Goal: Communication & Community: Answer question/provide support

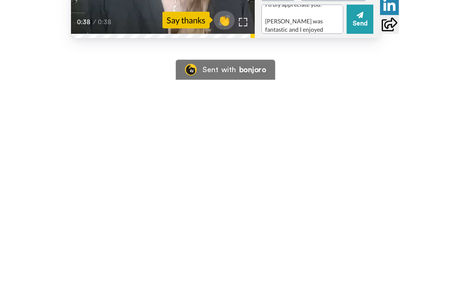
scroll to position [33, 0]
click at [301, 175] on textarea "Hi April! Thank you SO much for the personal video. I truly appreciate you. [PE…" at bounding box center [302, 189] width 82 height 29
click at [320, 175] on textarea "Hi April! Thank you SO much for the personal video. I truly appreciate you. [PE…" at bounding box center [302, 189] width 82 height 29
click at [331, 175] on textarea "Hi April! Thank you SO much for the personal video. I truly appreciate you. [PE…" at bounding box center [302, 189] width 82 height 29
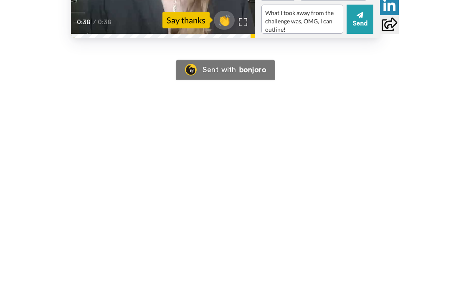
click at [331, 175] on textarea "Hi April! Thank you SO much for the personal video. I truly appreciate you. [PE…" at bounding box center [302, 189] width 82 height 29
click at [328, 175] on textarea "Hi April! Thank you SO much for the personal video. I truly appreciate you. [PE…" at bounding box center [302, 189] width 82 height 29
click at [322, 175] on textarea "Hi April! Thank you SO much for the personal video. I truly appreciate you. [PE…" at bounding box center [302, 189] width 82 height 29
click at [277, 175] on textarea "Hi April! Thank you SO much for the personal video. I truly appreciate you. [PE…" at bounding box center [302, 189] width 82 height 29
click at [324, 175] on textarea "Hi April! Thank you SO much for the personal video. I truly appreciate you. [PE…" at bounding box center [302, 189] width 82 height 29
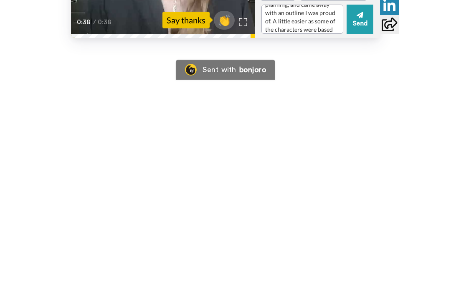
scroll to position [158, 0]
click at [301, 175] on textarea "Hi April! Thank you SO much for the personal video. I truly appreciate you. [PE…" at bounding box center [302, 189] width 82 height 29
click at [327, 175] on textarea "Hi April! Thank you SO much for the personal video. I truly appreciate you. [PE…" at bounding box center [302, 189] width 82 height 29
click at [279, 158] on div "Emoji" at bounding box center [277, 164] width 33 height 13
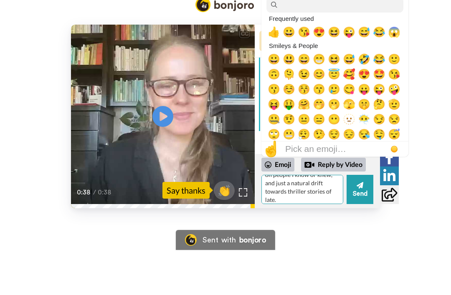
click at [291, 204] on textarea "Hi April! Thank you SO much for the personal video. I truly appreciate you. [PE…" at bounding box center [302, 189] width 82 height 29
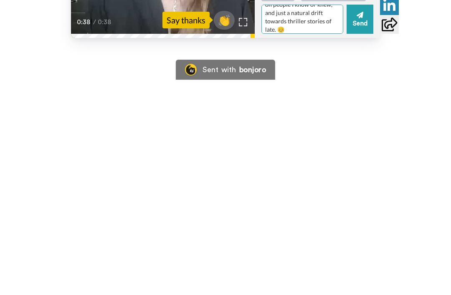
click at [300, 175] on textarea "Hi April! Thank you SO much for the personal video. I truly appreciate you. [PE…" at bounding box center [302, 189] width 82 height 29
click at [306, 175] on textarea "Hi April! Thank you SO much for the personal video. I truly appreciate you. [PE…" at bounding box center [302, 189] width 82 height 29
type textarea "Hi April! Thank you SO much for the personal video. I truly appreciate you. [PE…"
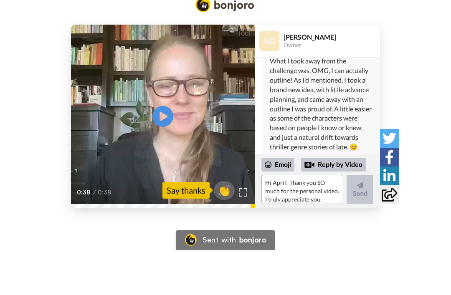
scroll to position [215, 0]
click at [310, 204] on textarea "Hi April! Thank you SO much for the personal video. I truly appreciate you. [PE…" at bounding box center [302, 189] width 82 height 29
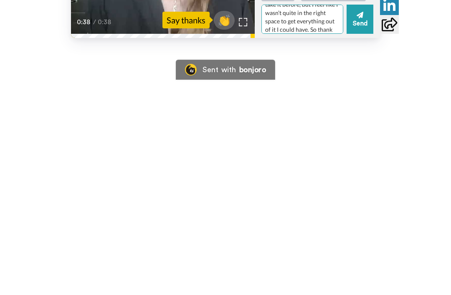
scroll to position [50, 0]
click at [311, 175] on textarea "Oops, didn’t mean to hit send so quick! Anyway, looking forward to the next wor…" at bounding box center [302, 189] width 82 height 29
click at [317, 175] on textarea "Oops, didn’t mean to hit send so quick! Anyway, looking forward to the next wor…" at bounding box center [302, 189] width 82 height 29
click at [308, 175] on textarea "Oops, didn’t mean to hit send so quick! Anyway, looking forward to the next wor…" at bounding box center [302, 189] width 82 height 29
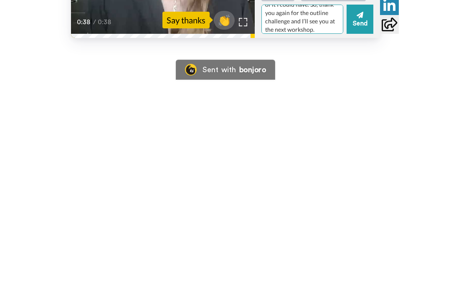
type textarea "Oops, didn’t mean to hit send so quick! Anyway, looking forward to the next wor…"
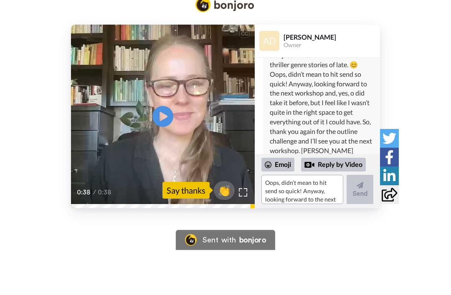
scroll to position [298, 0]
click at [307, 233] on div "CC Play/Pause 0:38 / 0:38 👏 Say thanks [PERSON_NAME] Owner [PERSON_NAME], Just …" at bounding box center [225, 94] width 451 height 278
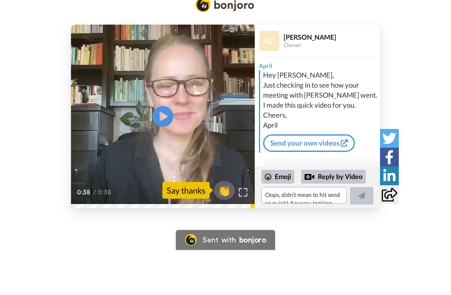
scroll to position [0, 0]
click at [222, 197] on span "👏" at bounding box center [224, 190] width 21 height 13
